Goal: Transaction & Acquisition: Download file/media

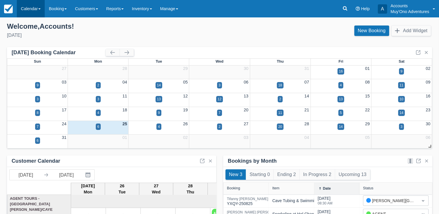
click at [36, 7] on link "Calendar" at bounding box center [31, 8] width 28 height 17
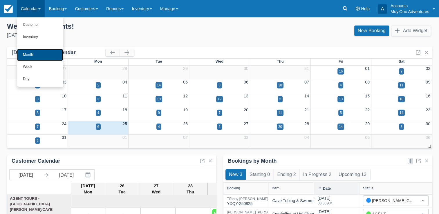
click at [30, 54] on link "Month" at bounding box center [40, 55] width 46 height 12
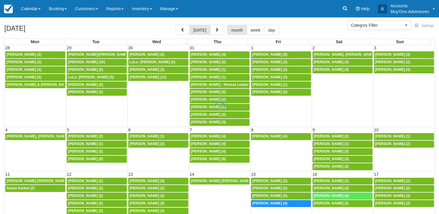
select select
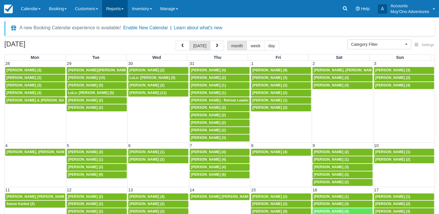
click at [122, 12] on link "Reports" at bounding box center [115, 8] width 26 height 17
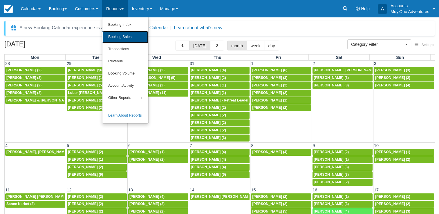
click at [130, 35] on link "Booking Sales" at bounding box center [125, 37] width 46 height 12
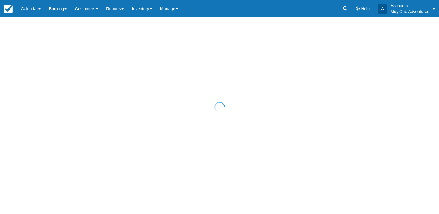
select select "20"
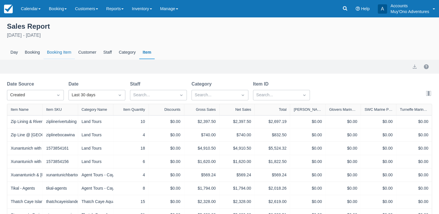
click at [56, 53] on div "Booking Item" at bounding box center [58, 52] width 31 height 13
select select "20"
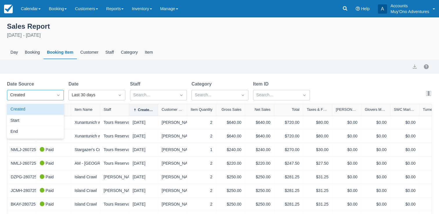
click at [59, 99] on div at bounding box center [58, 95] width 10 height 8
click at [20, 123] on div "Start" at bounding box center [35, 120] width 57 height 11
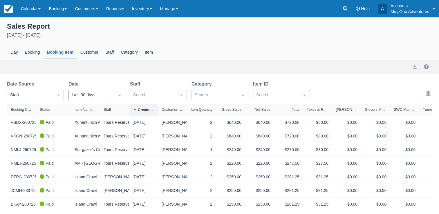
select select "20"
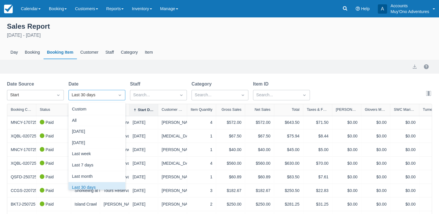
click at [119, 95] on icon "Dropdown icon" at bounding box center [120, 94] width 2 height 1
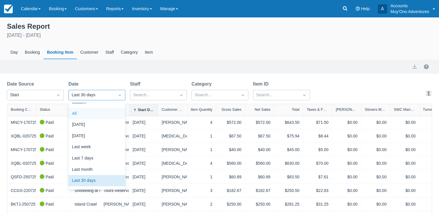
select select "20"
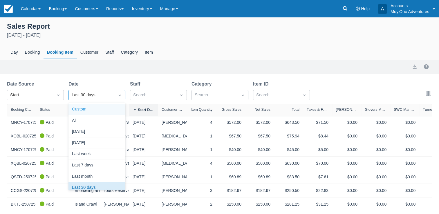
click at [83, 111] on div "Custom" at bounding box center [96, 109] width 57 height 11
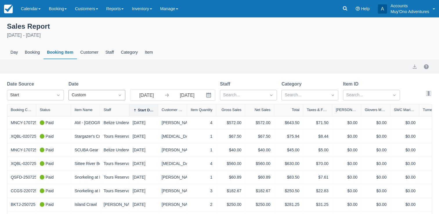
select select "20"
click at [208, 97] on icon "Interact with the calendar and add the check-in date for your trip." at bounding box center [209, 95] width 6 height 6
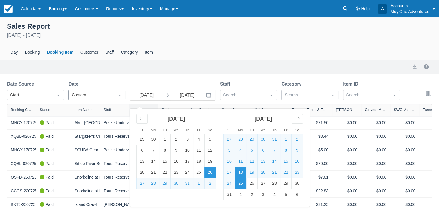
click at [241, 175] on td "18" at bounding box center [240, 172] width 11 height 11
type input "[DATE]"
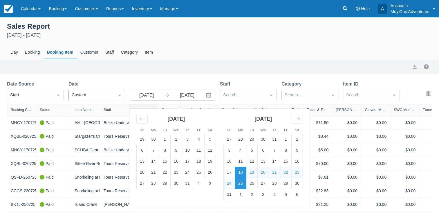
select select "20"
click at [240, 194] on td "1" at bounding box center [240, 194] width 11 height 11
type input "[DATE]"
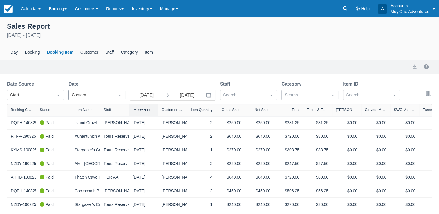
select select "20"
click at [413, 64] on button "export" at bounding box center [414, 66] width 7 height 7
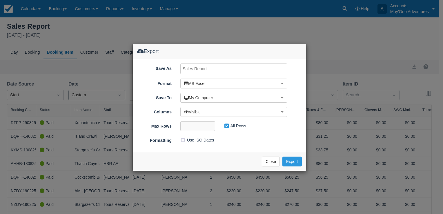
click at [215, 70] on input "Save As" at bounding box center [233, 68] width 107 height 11
type input "CF Tour log Aug 18-[DATE]"
click at [294, 163] on button "Export" at bounding box center [291, 162] width 19 height 10
